Goal: Use online tool/utility: Utilize a website feature to perform a specific function

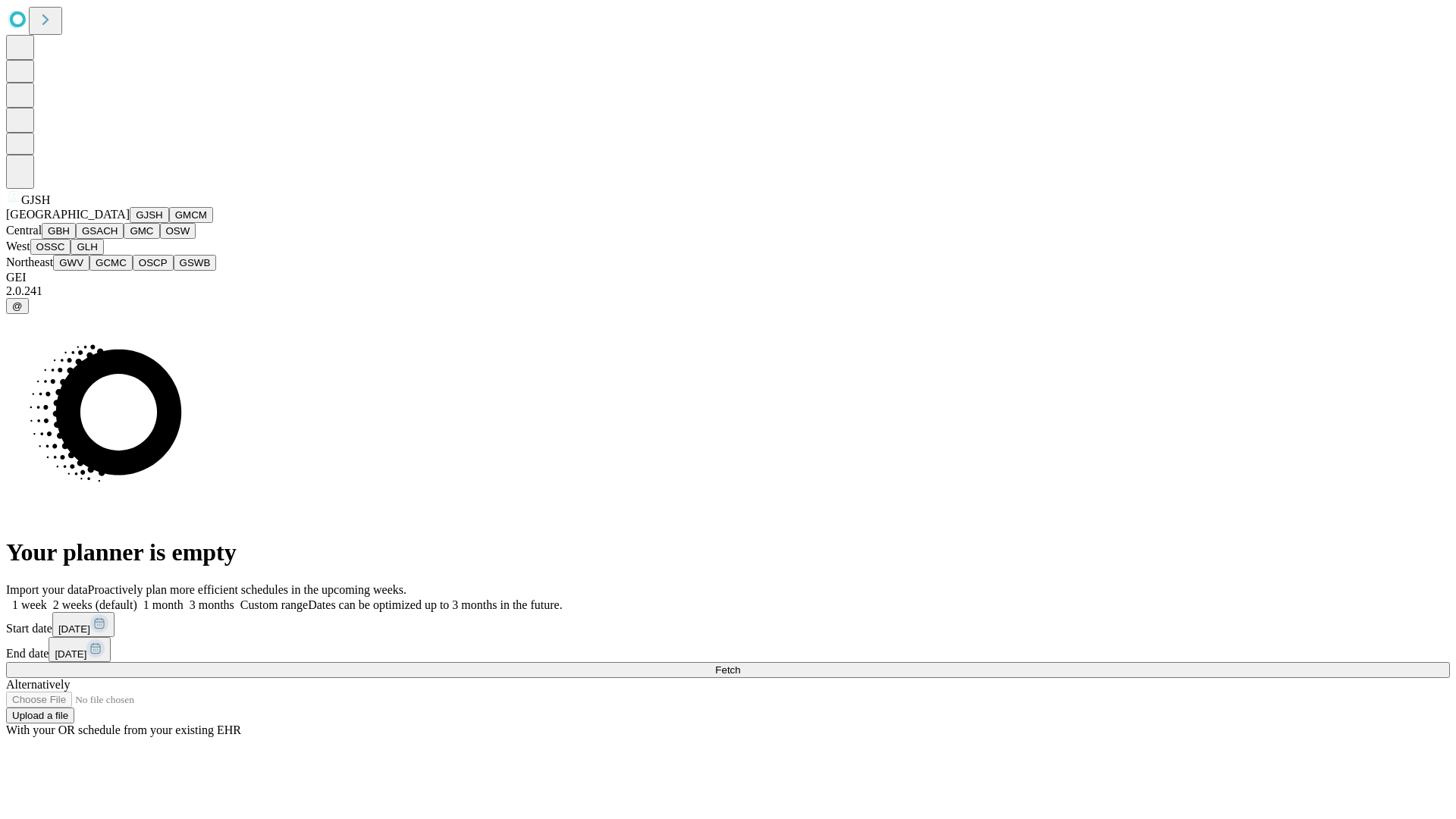
click at [129, 223] on button "GJSH" at bounding box center [149, 215] width 39 height 16
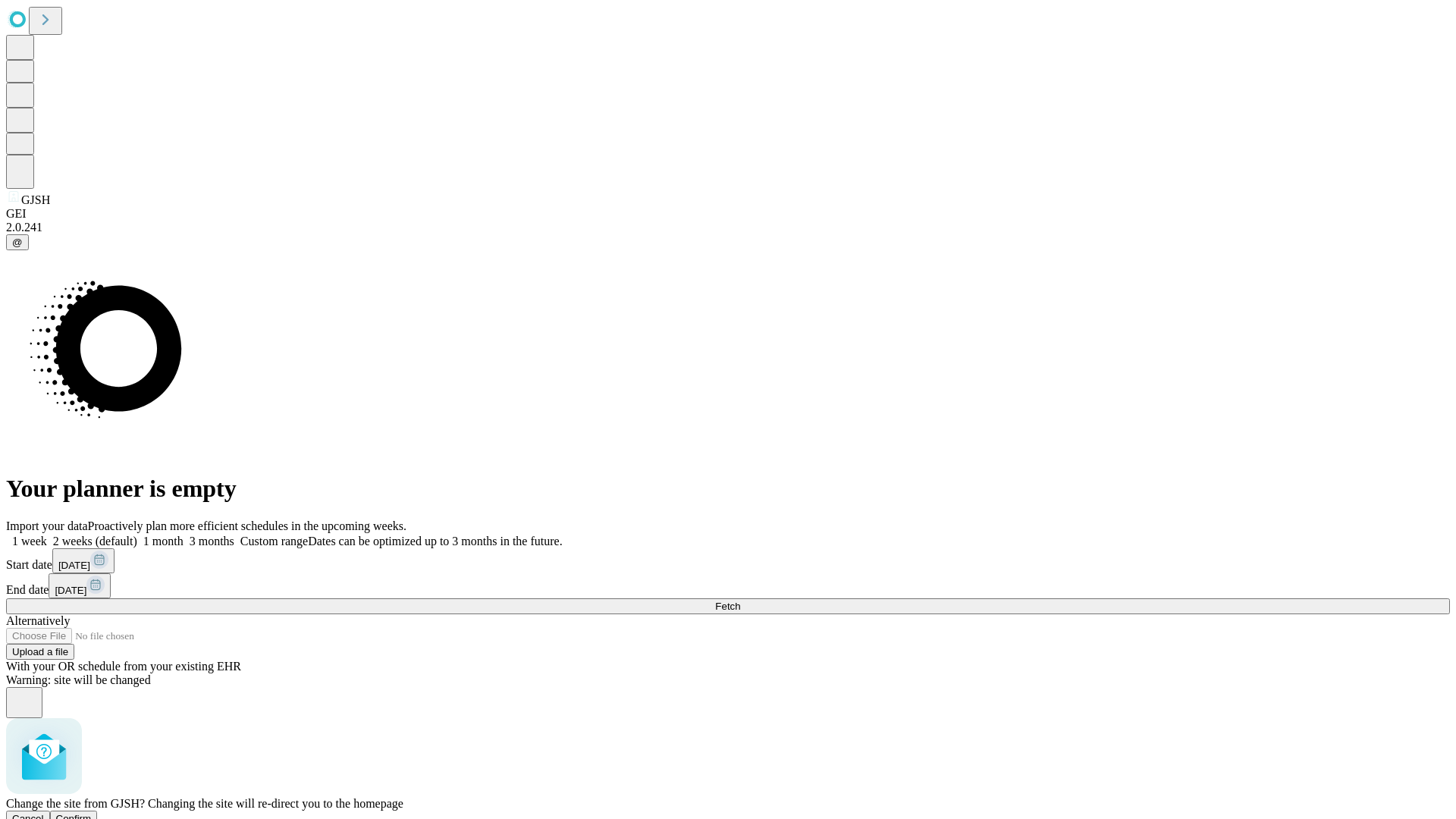
click at [92, 813] on span "Confirm" at bounding box center [74, 819] width 36 height 12
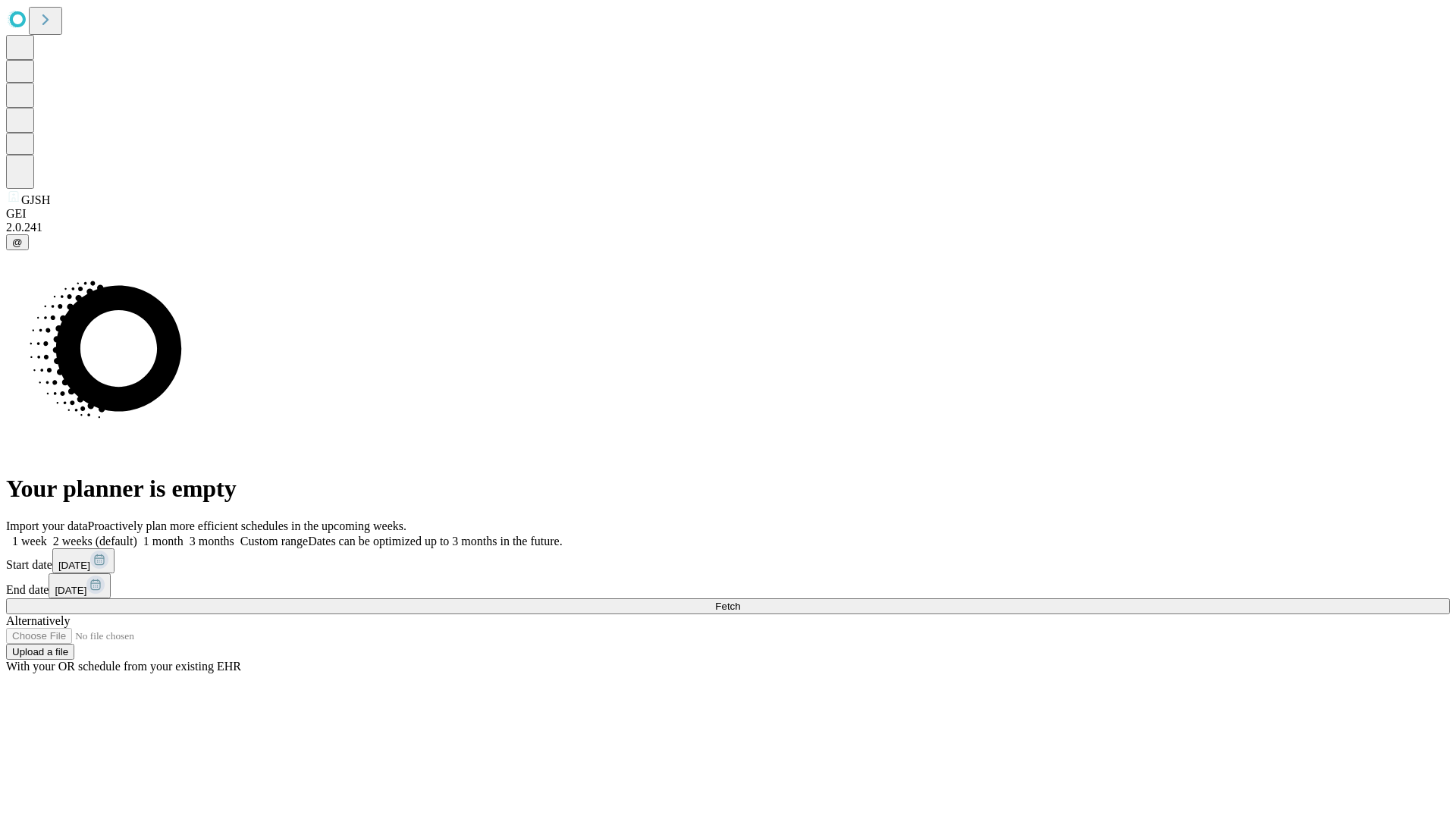
click at [183, 535] on label "1 month" at bounding box center [160, 541] width 46 height 13
click at [740, 601] on span "Fetch" at bounding box center [727, 607] width 25 height 12
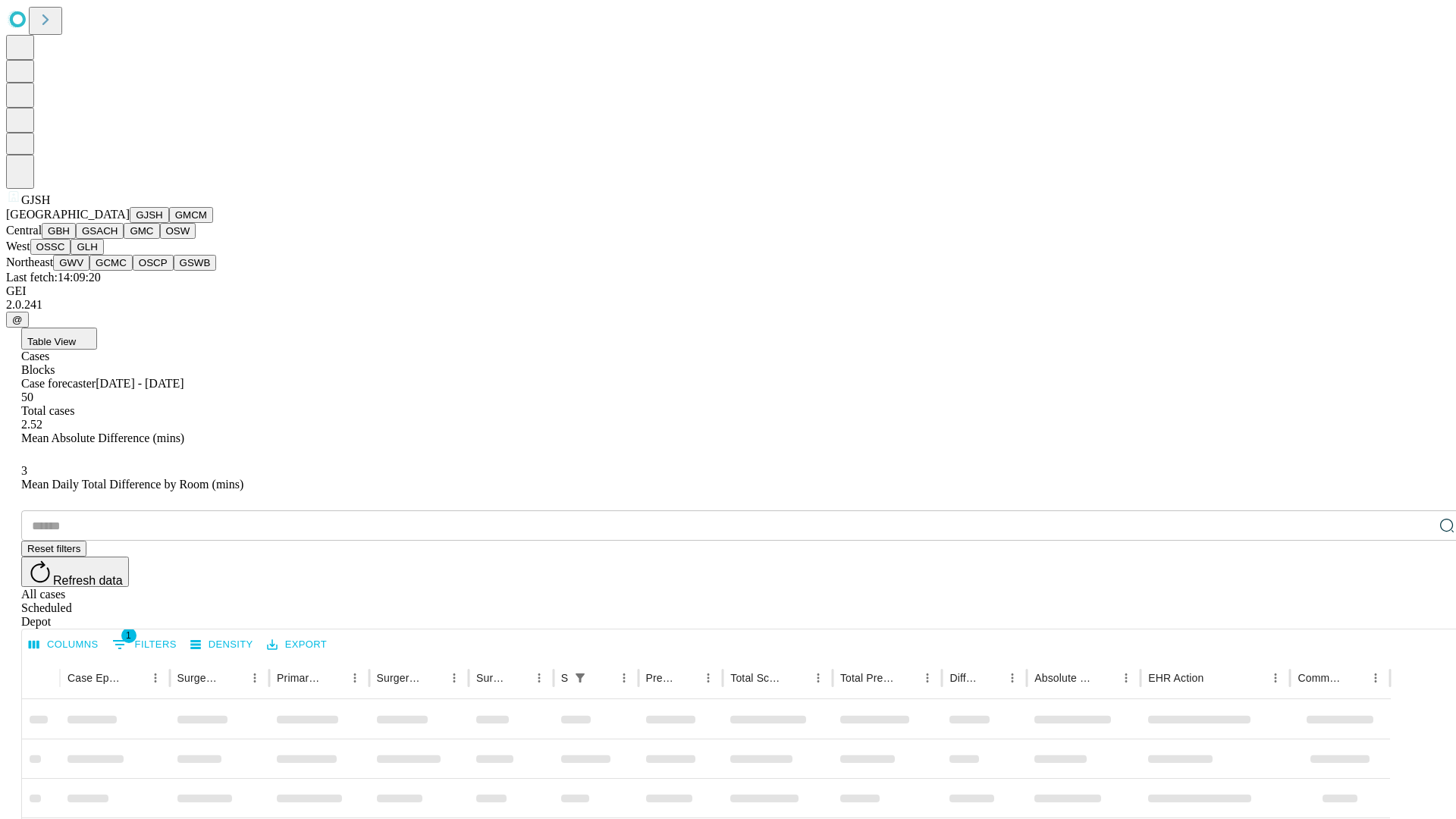
click at [169, 223] on button "GMCM" at bounding box center [190, 215] width 44 height 16
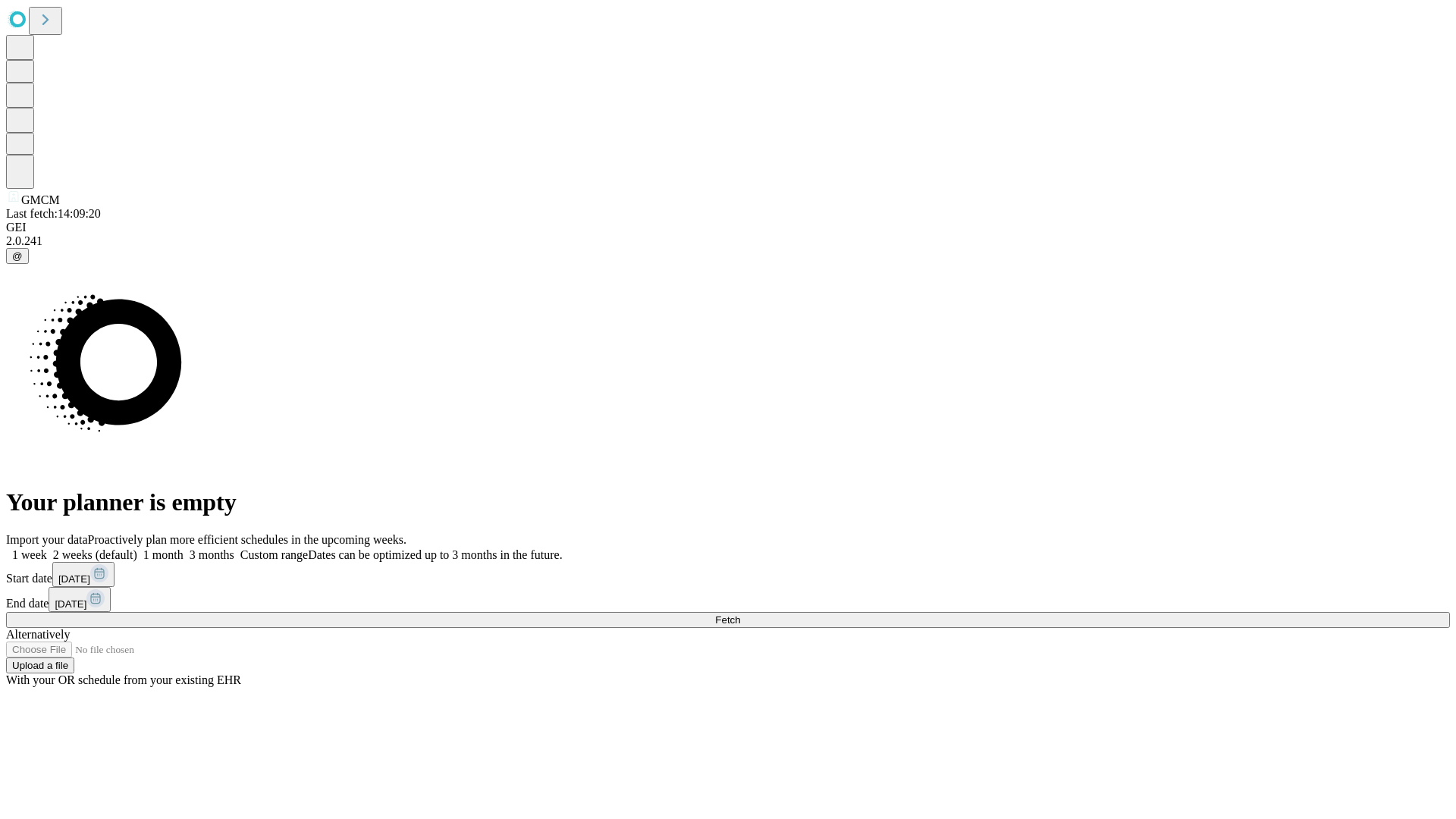
click at [183, 549] on label "1 month" at bounding box center [160, 555] width 46 height 13
click at [740, 615] on span "Fetch" at bounding box center [727, 621] width 25 height 12
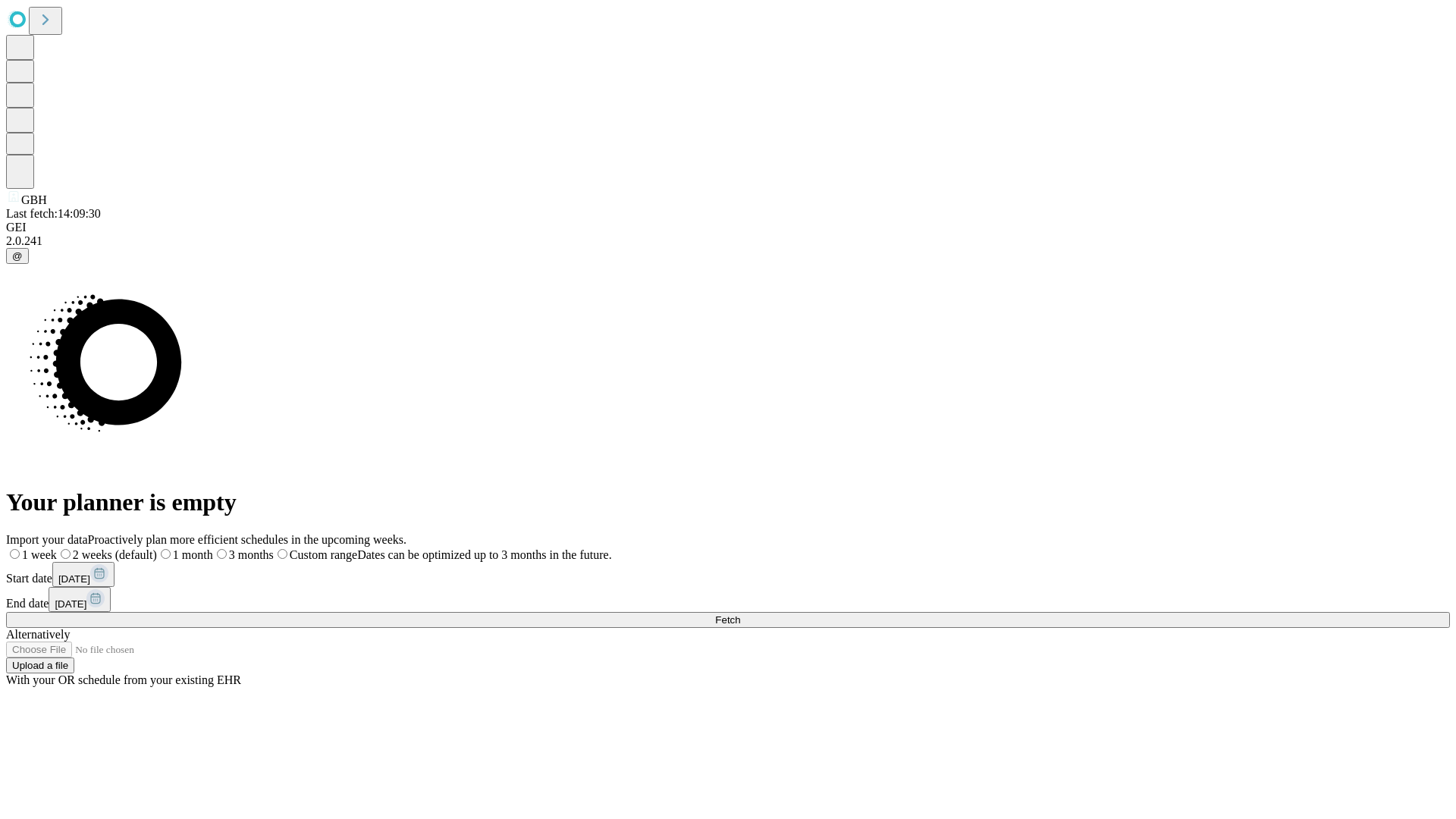
click at [213, 549] on label "1 month" at bounding box center [184, 555] width 56 height 13
click at [740, 615] on span "Fetch" at bounding box center [727, 621] width 25 height 12
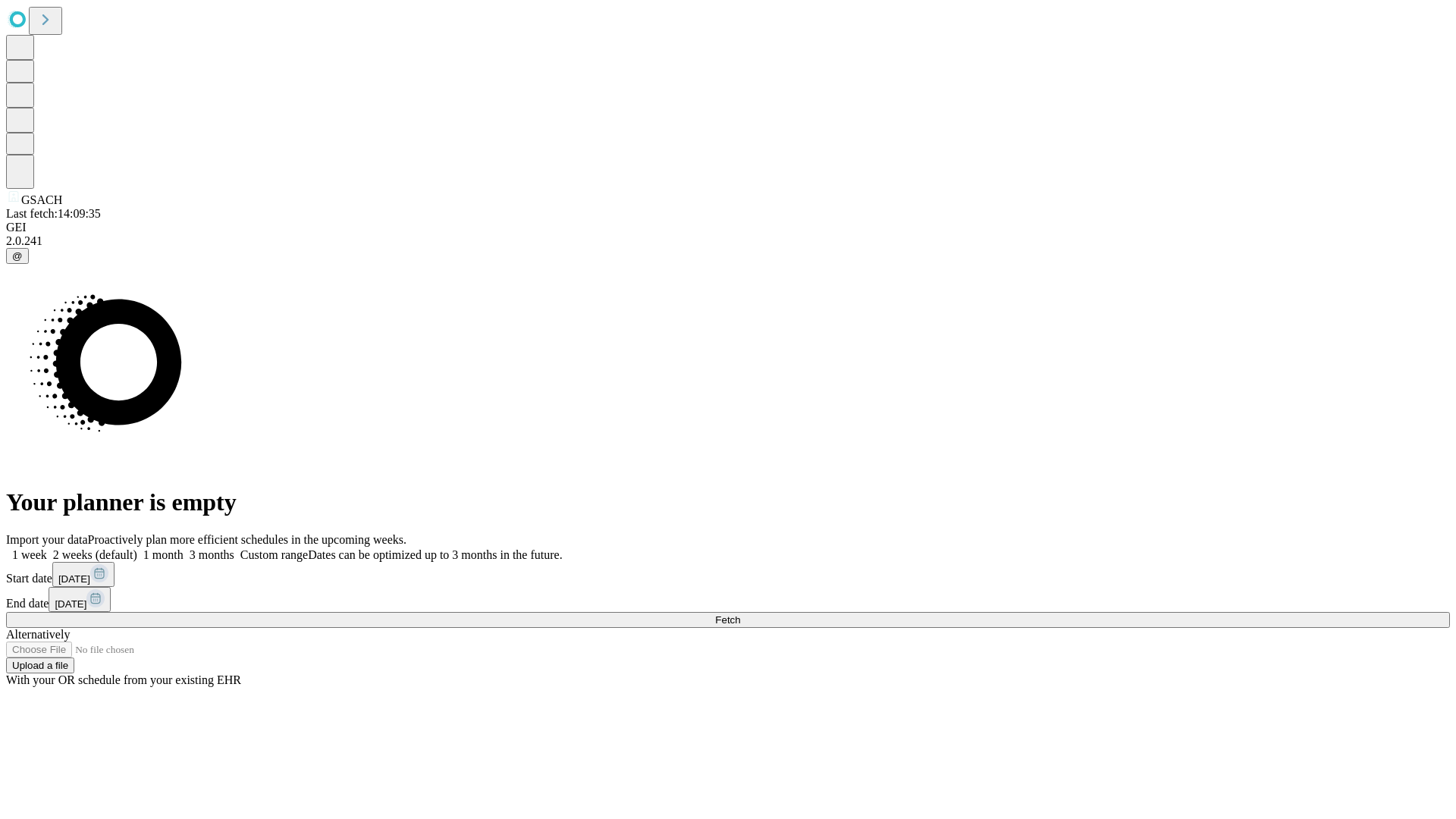
click at [183, 549] on label "1 month" at bounding box center [160, 555] width 46 height 13
click at [740, 615] on span "Fetch" at bounding box center [727, 621] width 25 height 12
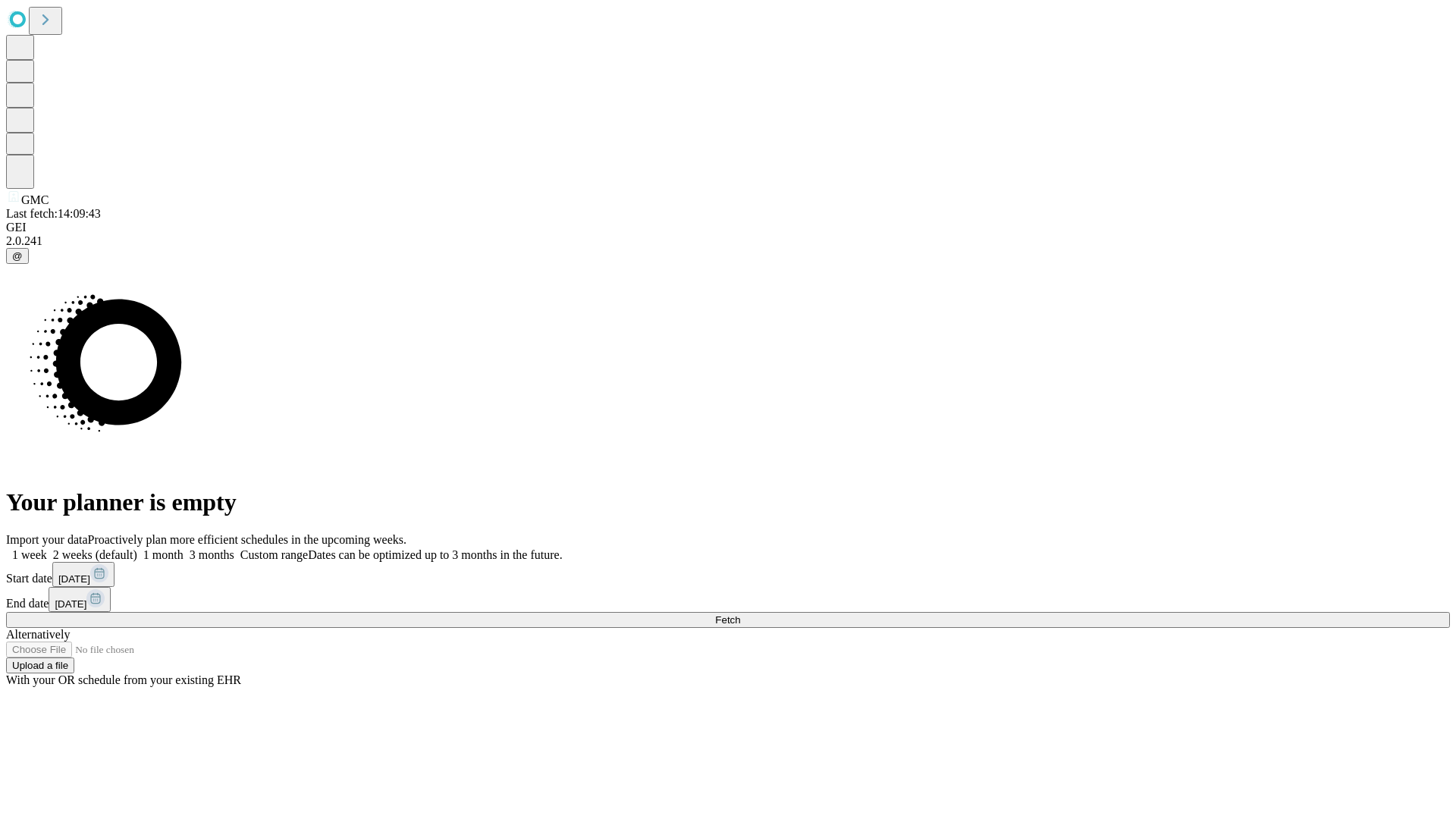
click at [183, 549] on label "1 month" at bounding box center [160, 555] width 46 height 13
click at [740, 615] on span "Fetch" at bounding box center [727, 621] width 25 height 12
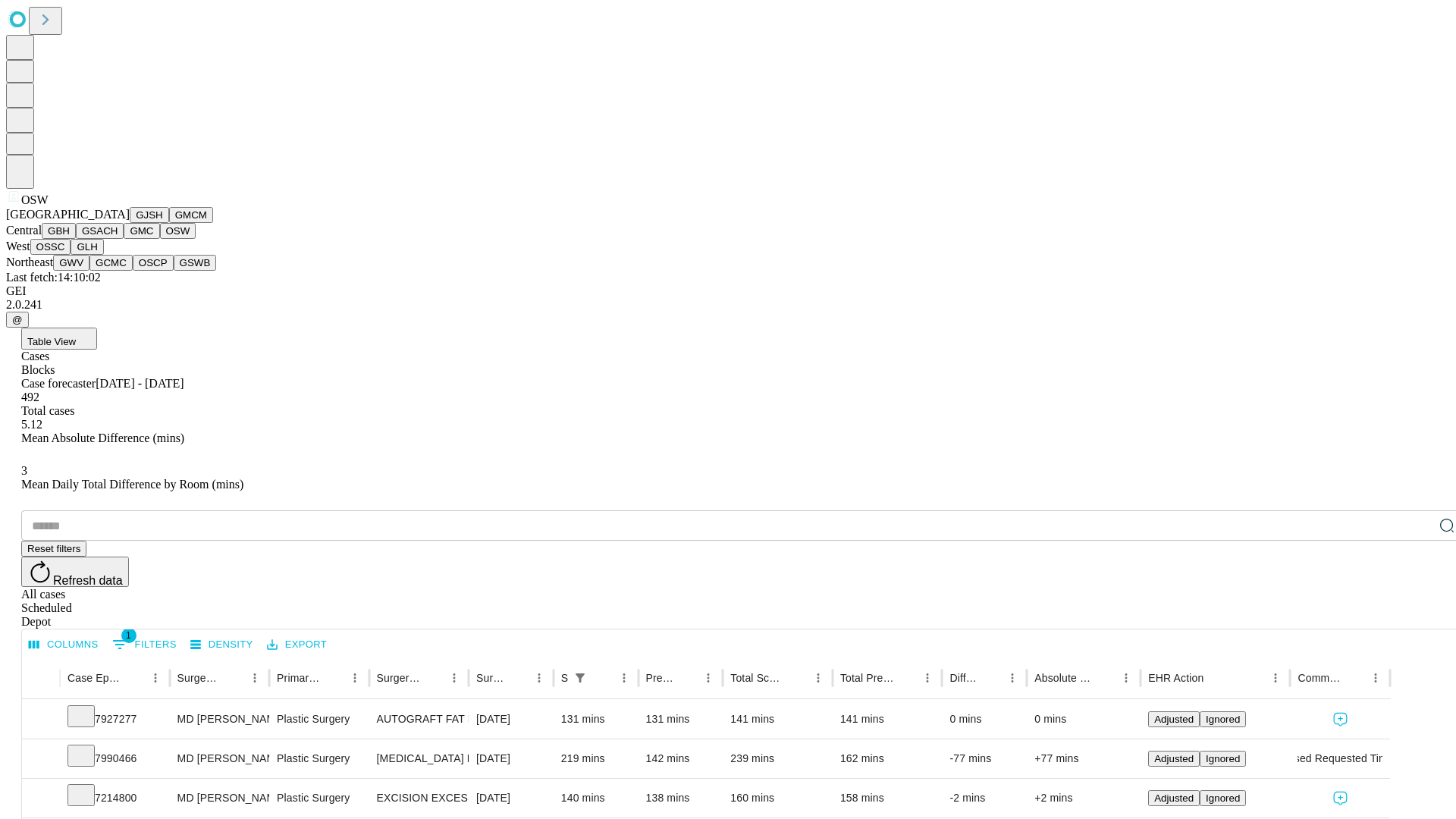
click at [71, 255] on button "OSSC" at bounding box center [51, 247] width 41 height 16
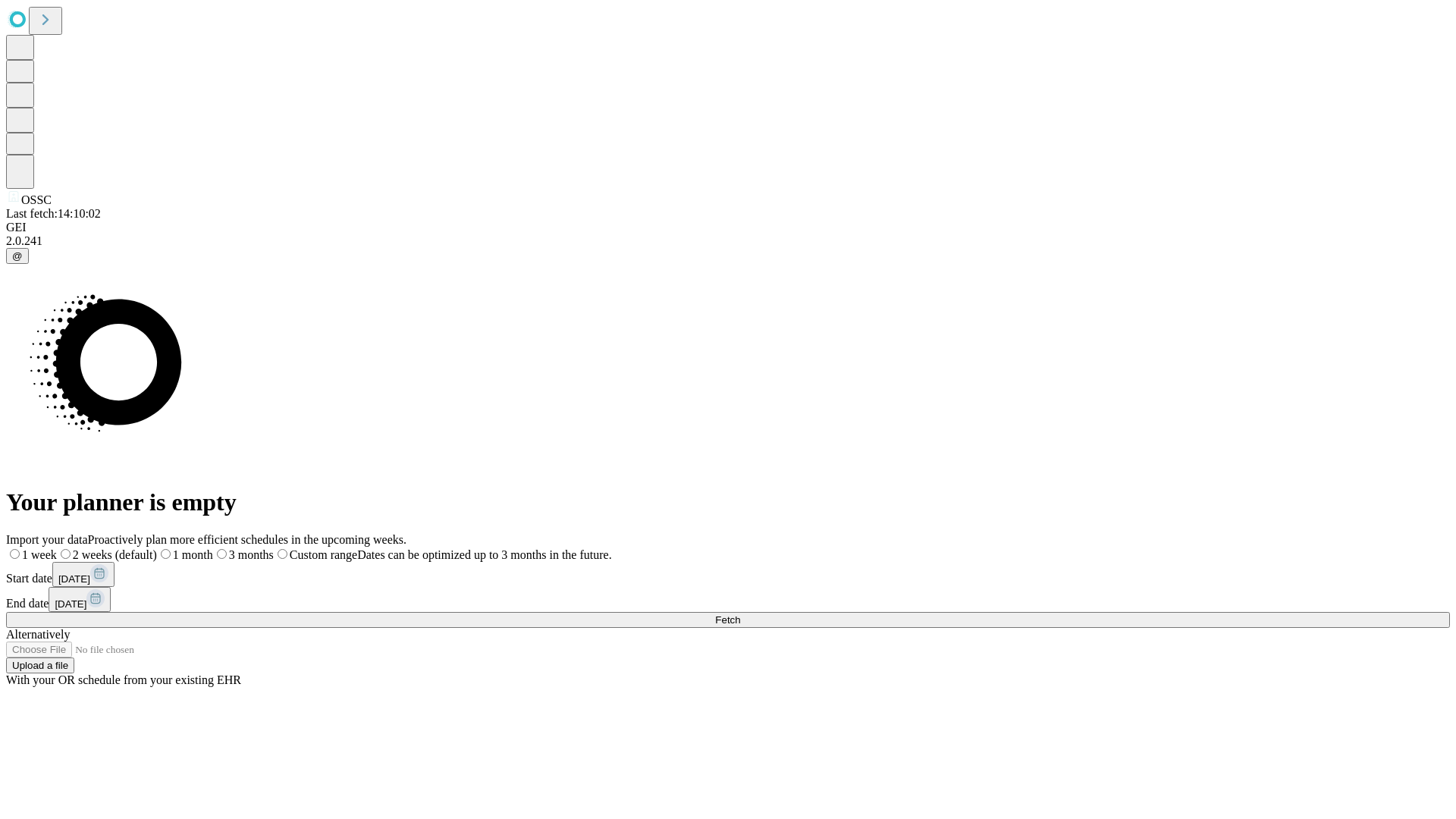
click at [213, 549] on label "1 month" at bounding box center [184, 555] width 56 height 13
click at [740, 615] on span "Fetch" at bounding box center [727, 621] width 25 height 12
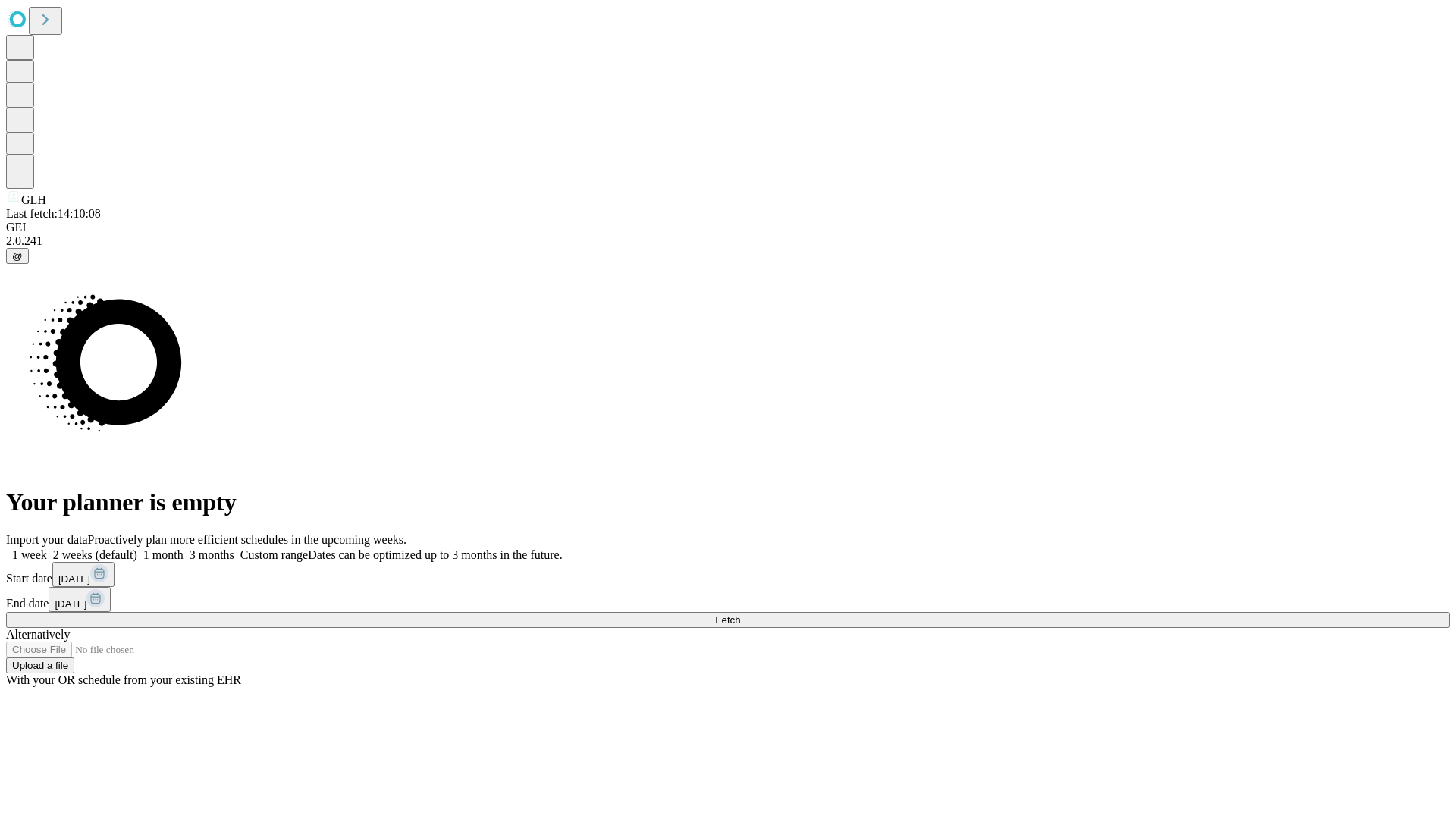
click at [183, 549] on label "1 month" at bounding box center [160, 555] width 46 height 13
click at [740, 615] on span "Fetch" at bounding box center [727, 621] width 25 height 12
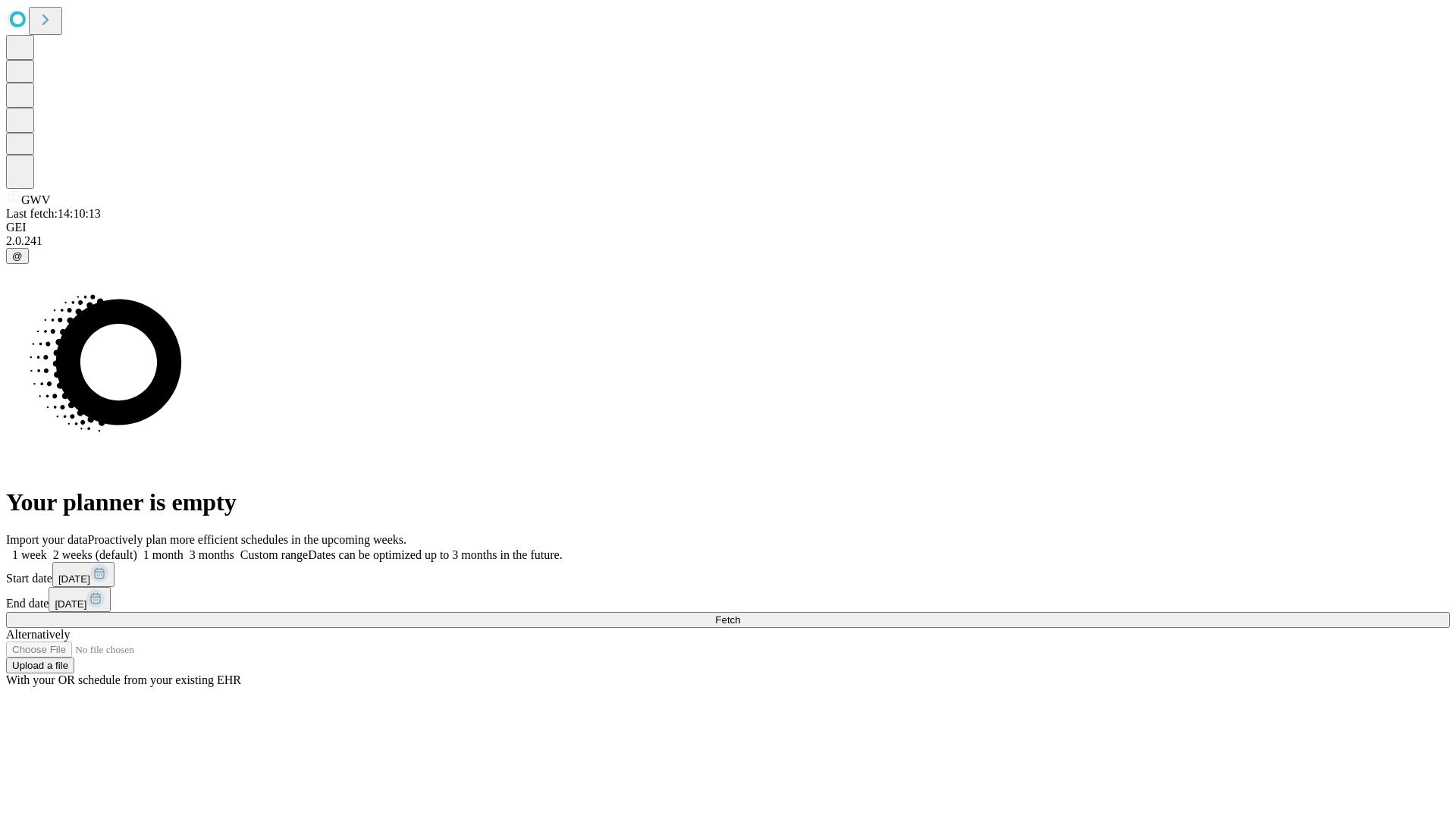
click at [183, 549] on label "1 month" at bounding box center [160, 555] width 46 height 13
click at [740, 615] on span "Fetch" at bounding box center [727, 621] width 25 height 12
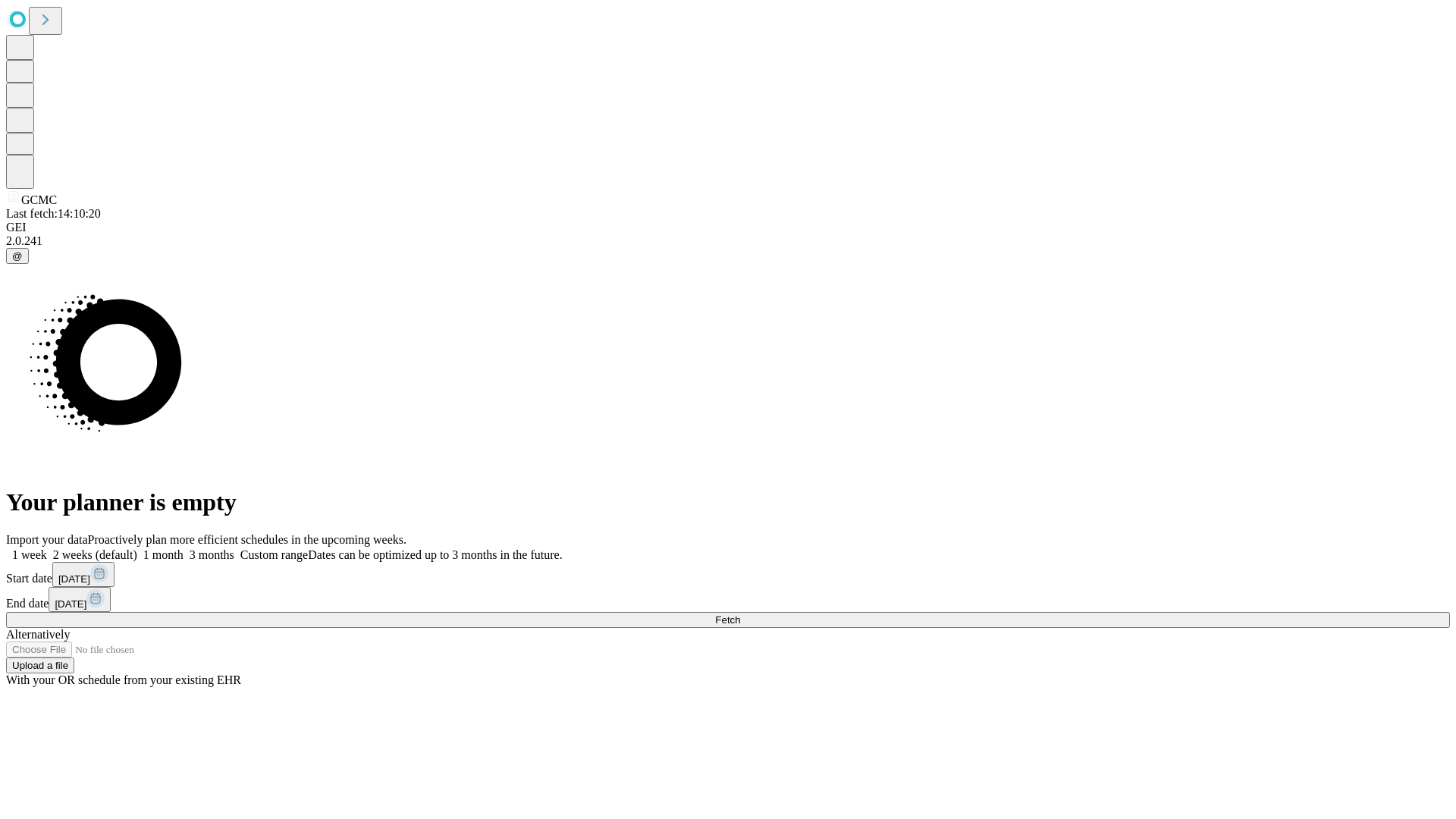
click at [183, 549] on label "1 month" at bounding box center [160, 555] width 46 height 13
click at [740, 615] on span "Fetch" at bounding box center [727, 621] width 25 height 12
